Goal: Navigation & Orientation: Find specific page/section

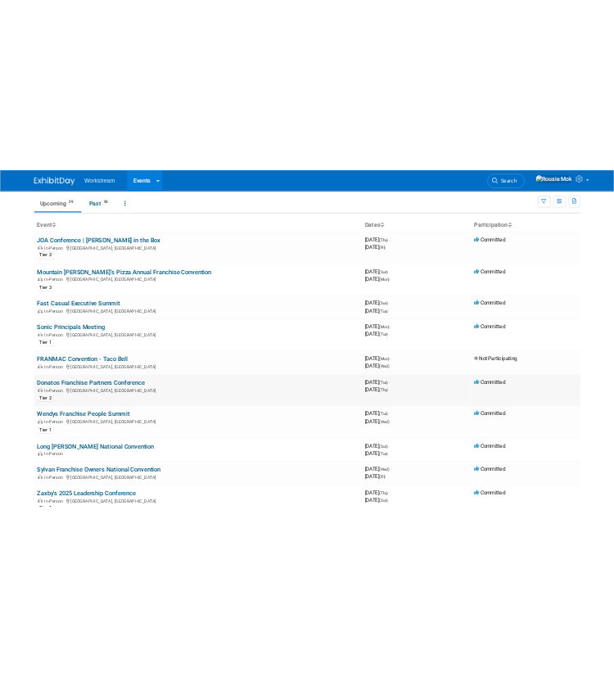
scroll to position [46, 0]
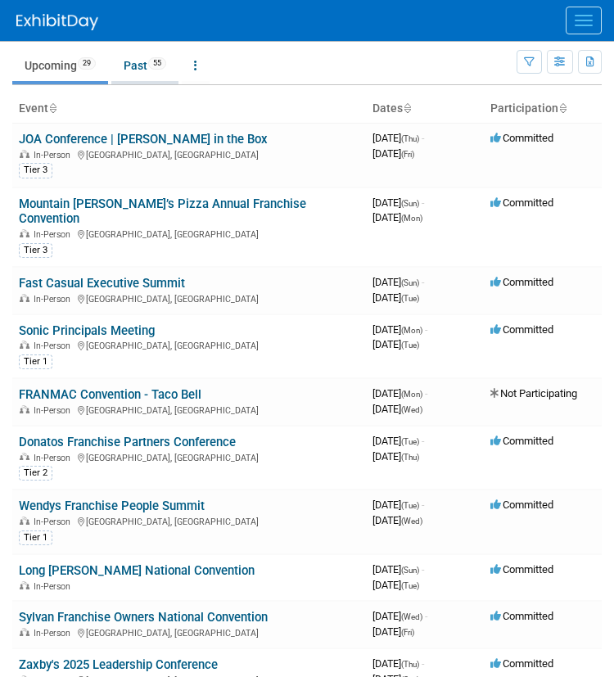
click at [142, 61] on link "Past 55" at bounding box center [144, 65] width 67 height 31
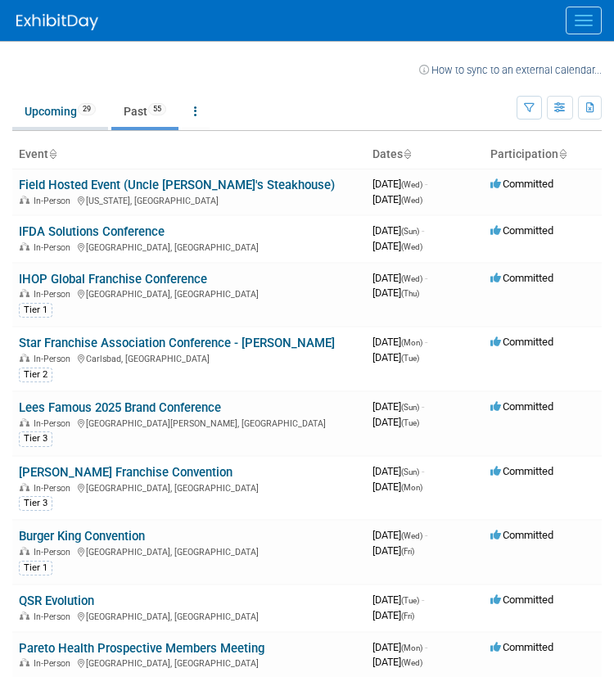
click at [51, 119] on link "Upcoming 29" at bounding box center [60, 111] width 96 height 31
